Goal: Navigation & Orientation: Understand site structure

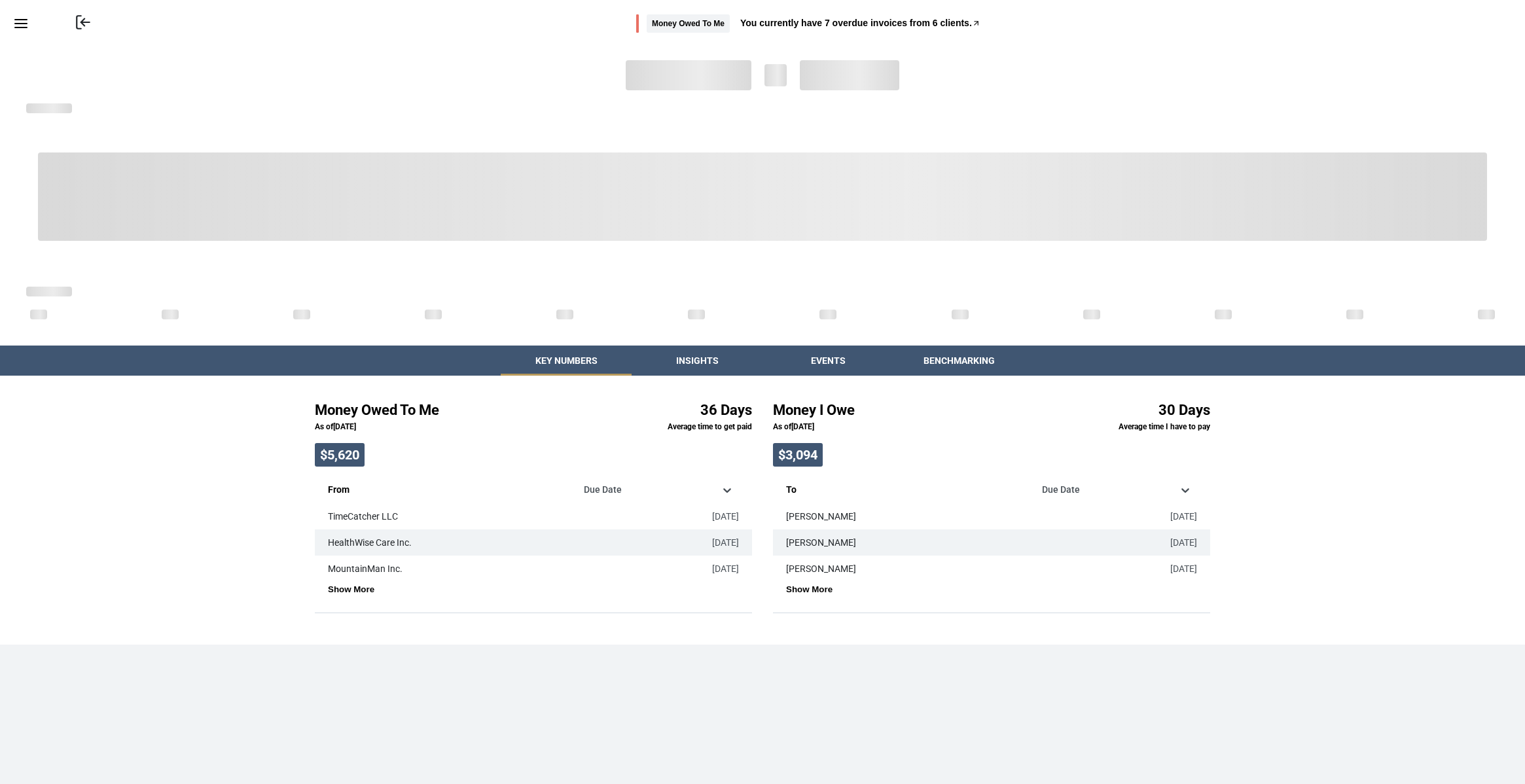
click at [19, 16] on icon "Menu" at bounding box center [20, 23] width 16 height 16
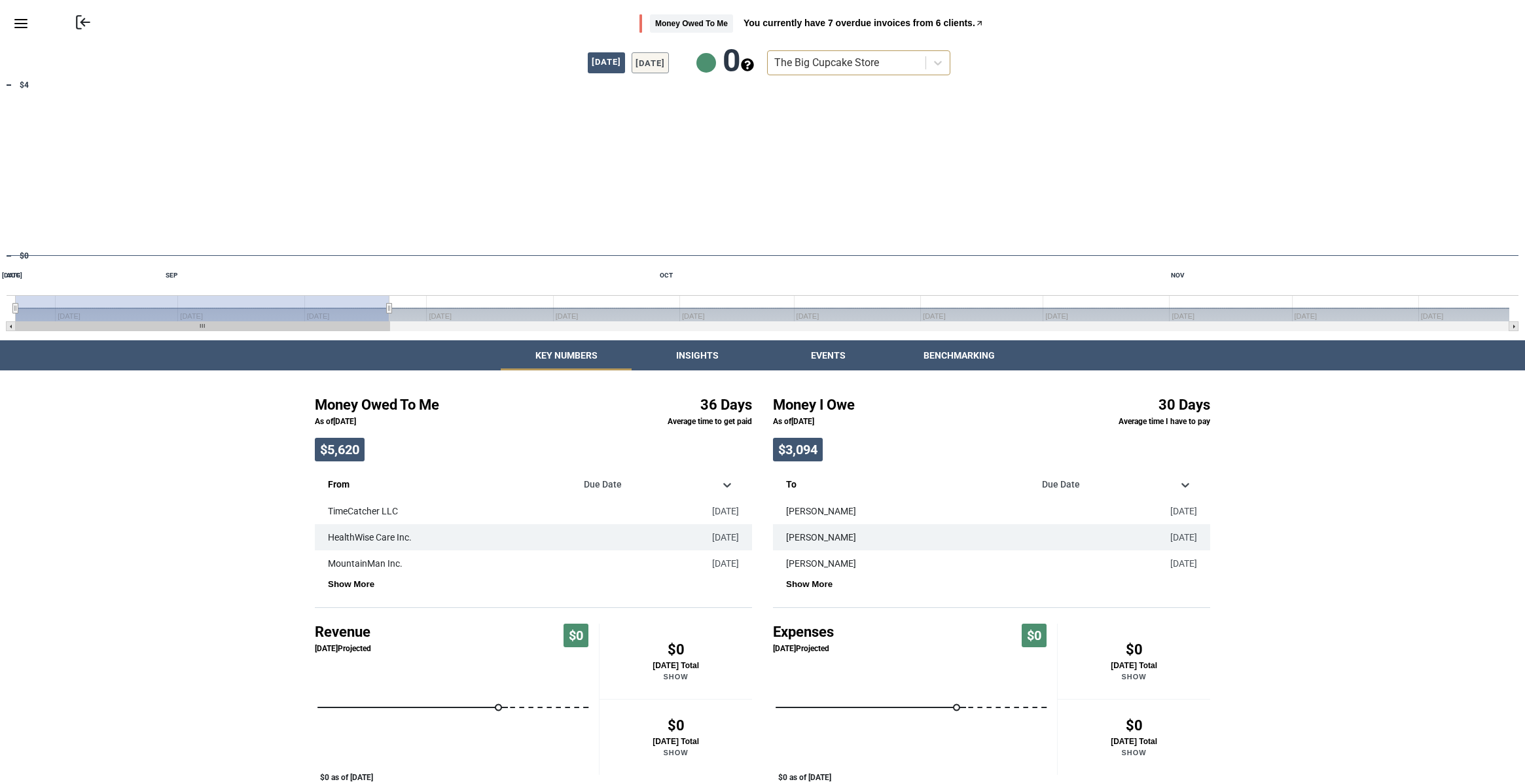
scroll to position [165, 0]
